Goal: Information Seeking & Learning: Learn about a topic

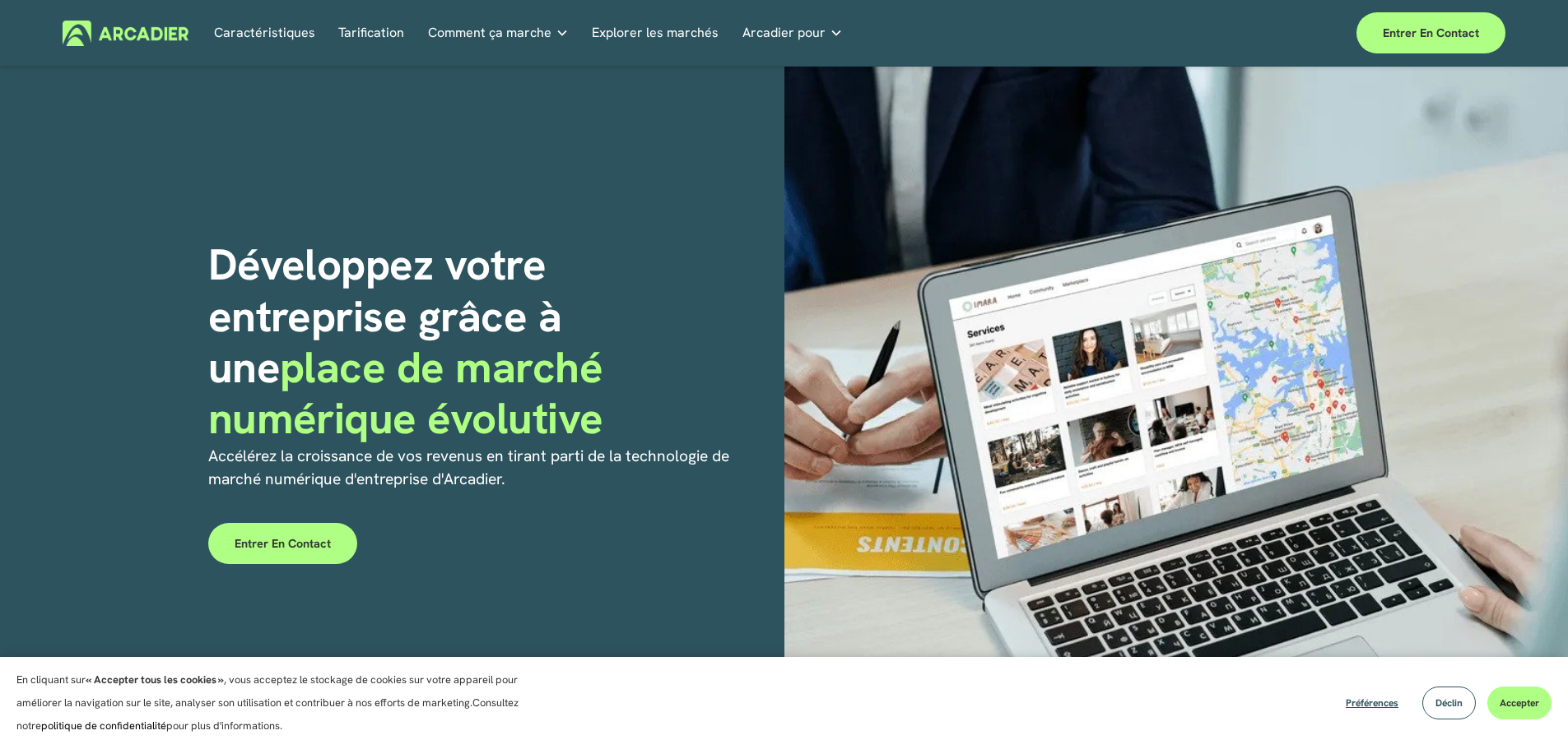
click at [844, 278] on div at bounding box center [1176, 391] width 784 height 651
click at [371, 30] on font "Tarification" at bounding box center [371, 32] width 66 height 17
click at [346, 27] on font "Tarification" at bounding box center [371, 32] width 66 height 17
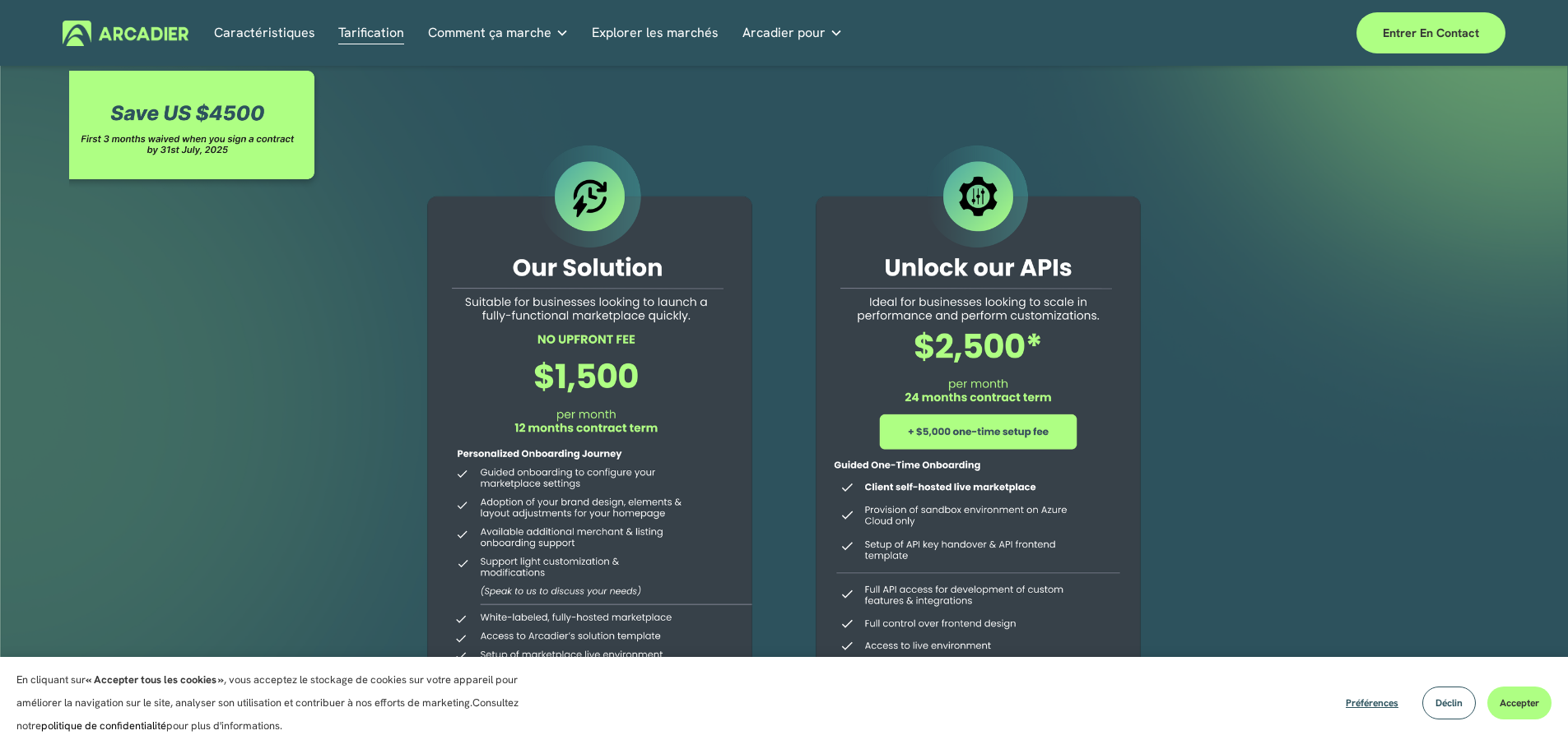
scroll to position [137, 0]
